Goal: Find contact information: Find contact information

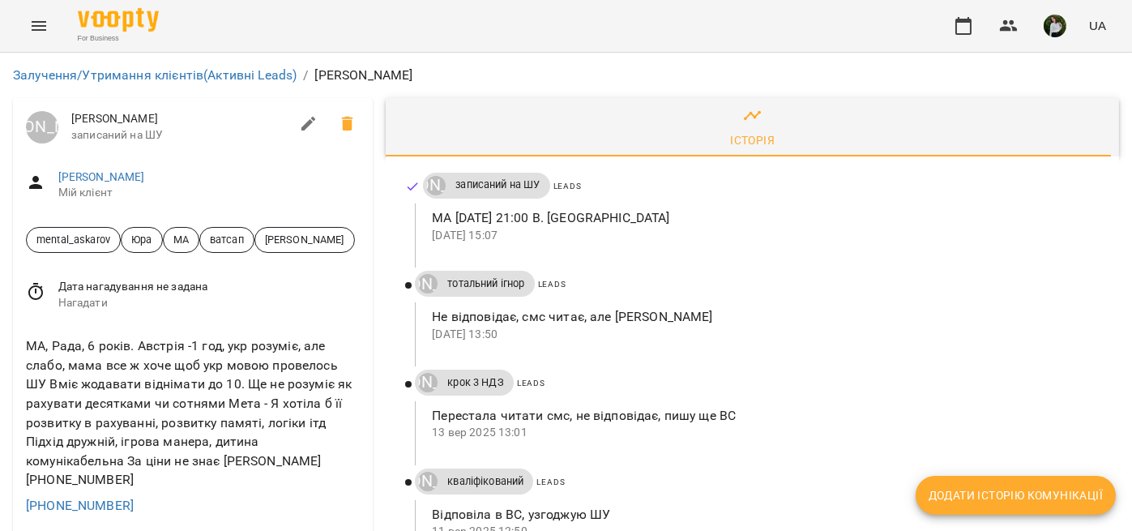
scroll to position [134, 0]
drag, startPoint x: 123, startPoint y: 368, endPoint x: 26, endPoint y: 371, distance: 97.3
click at [26, 493] on div "+436509071158" at bounding box center [193, 506] width 340 height 26
copy link "+436509071158"
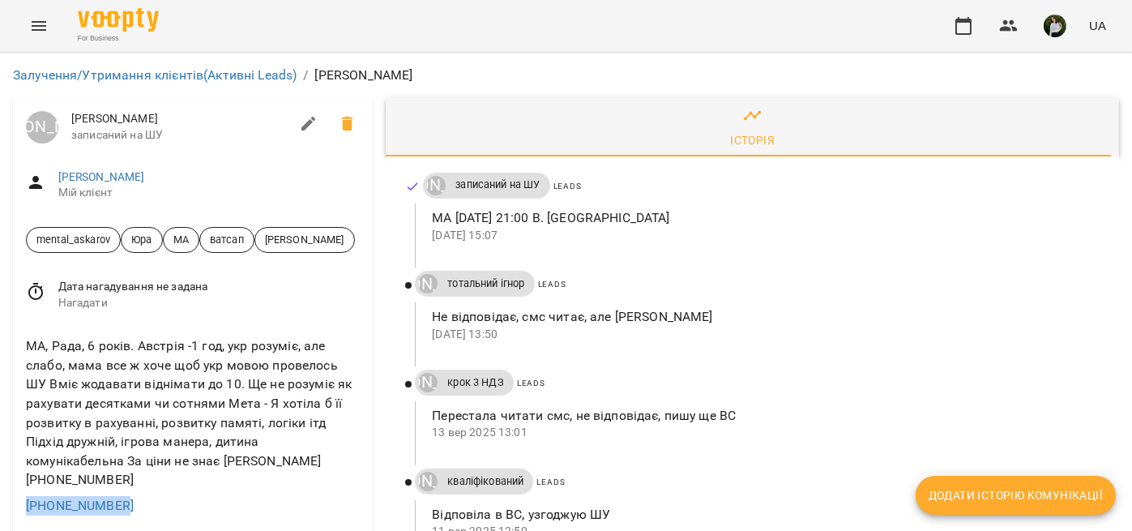
copy link "+436509071158"
drag, startPoint x: 746, startPoint y: 53, endPoint x: 726, endPoint y: 32, distance: 28.6
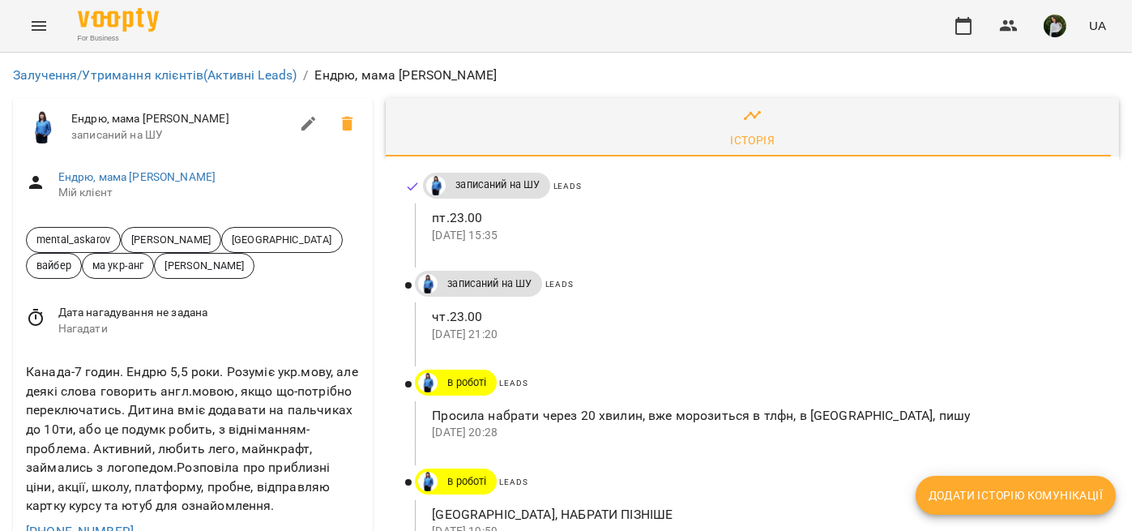
click at [680, 44] on div "For Business UA" at bounding box center [566, 26] width 1132 height 52
